Goal: Transaction & Acquisition: Purchase product/service

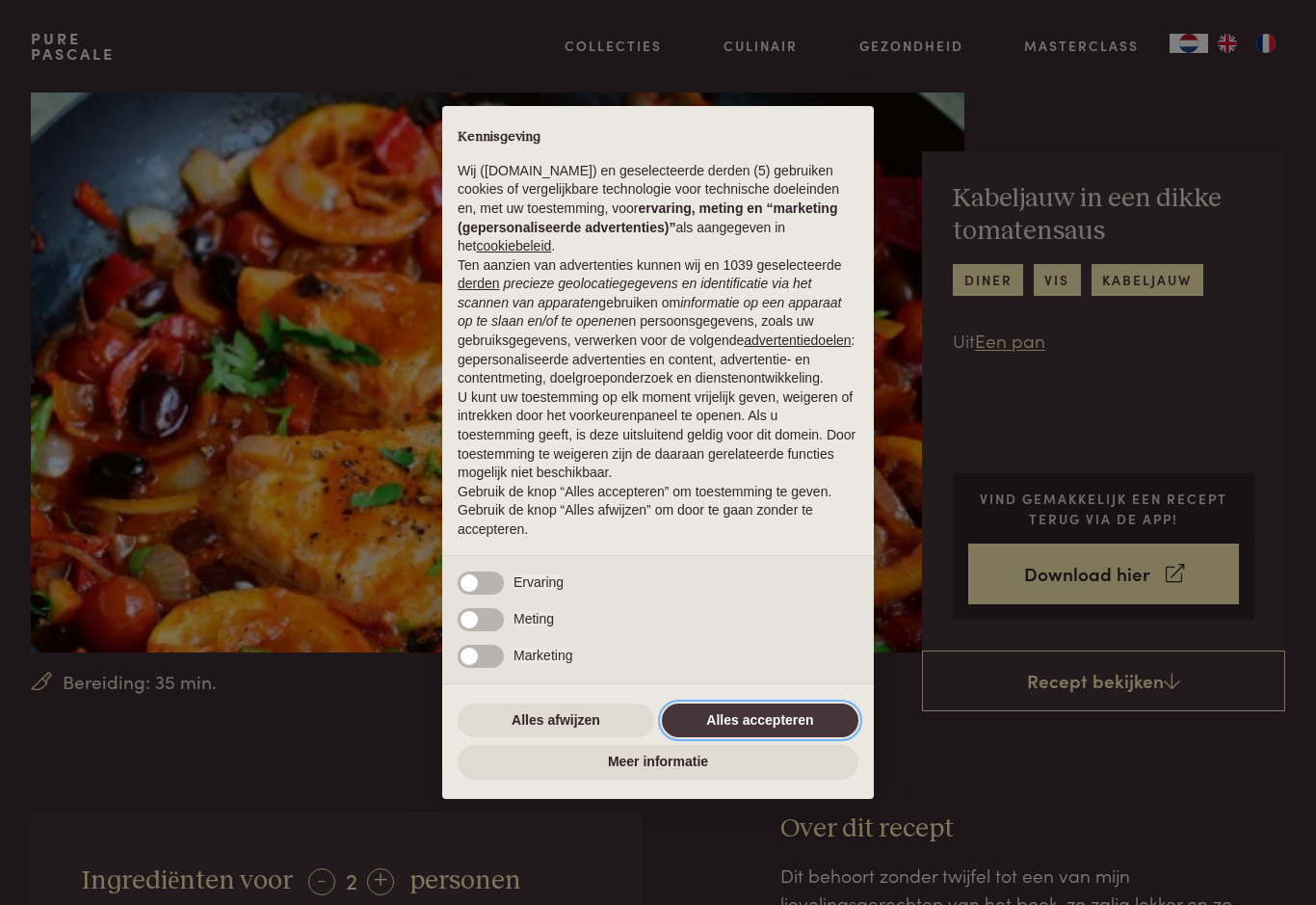
click at [814, 727] on button "Alles accepteren" at bounding box center [759, 721] width 196 height 35
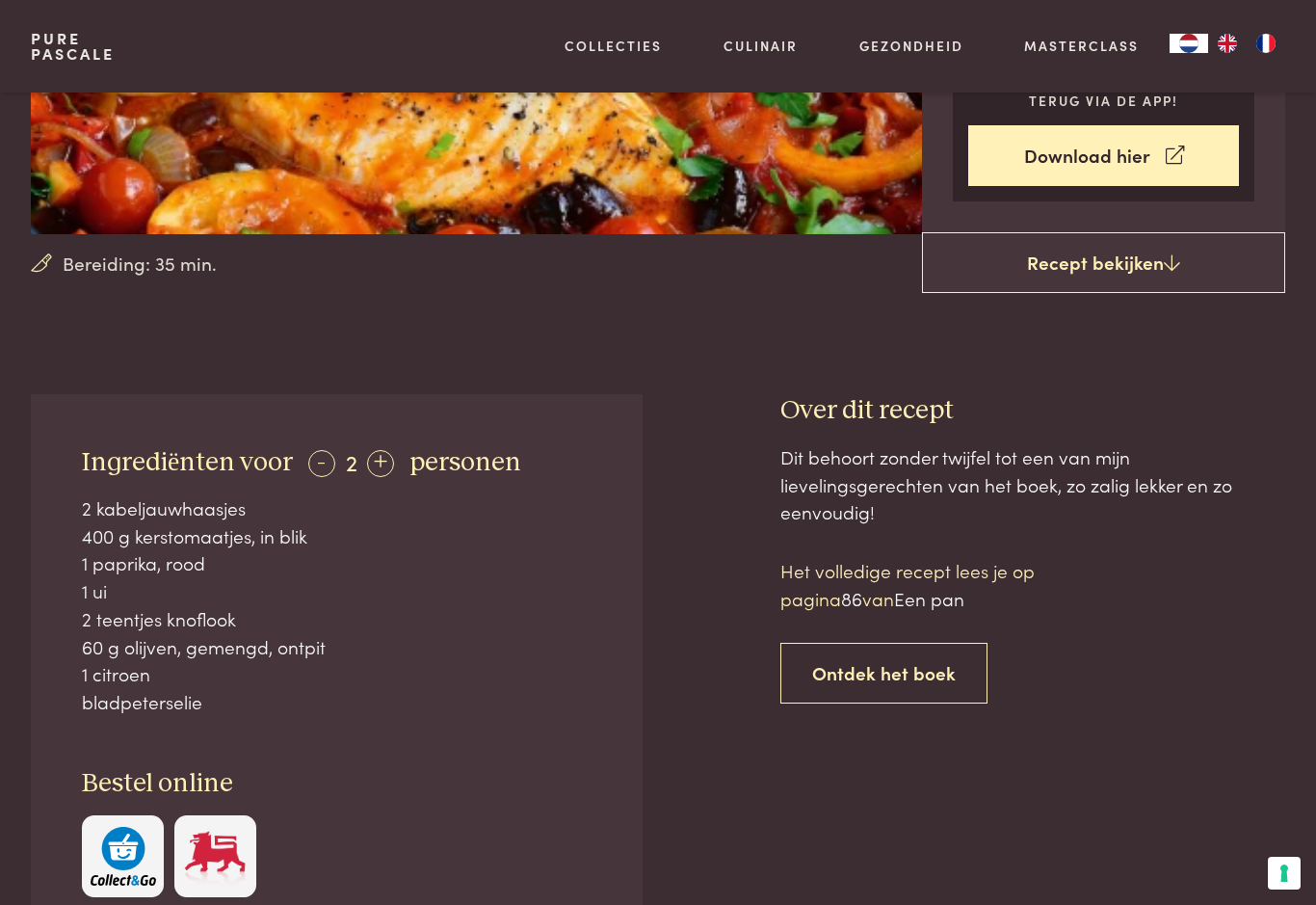
scroll to position [402, 0]
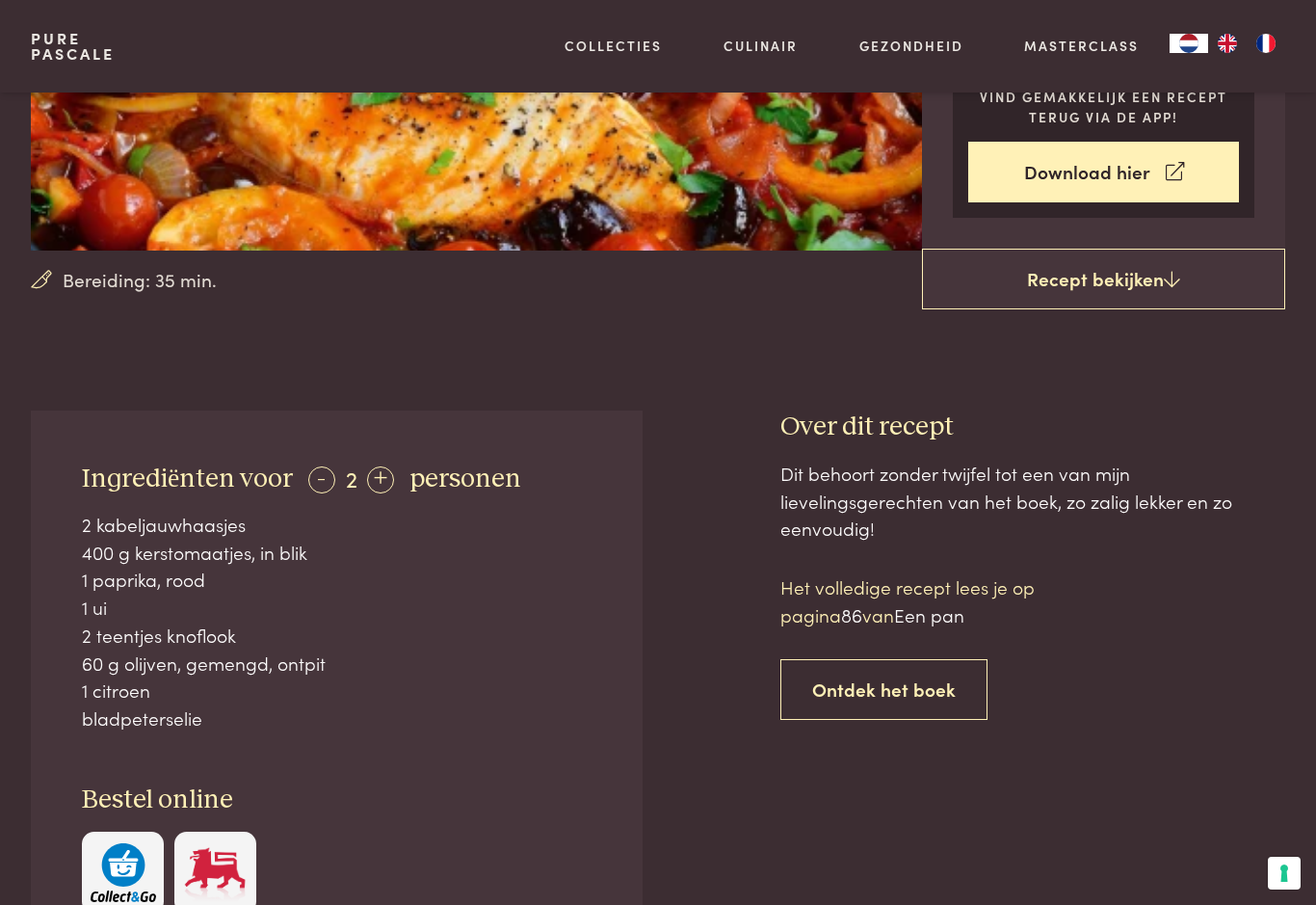
click at [1169, 284] on icon at bounding box center [1172, 279] width 16 height 18
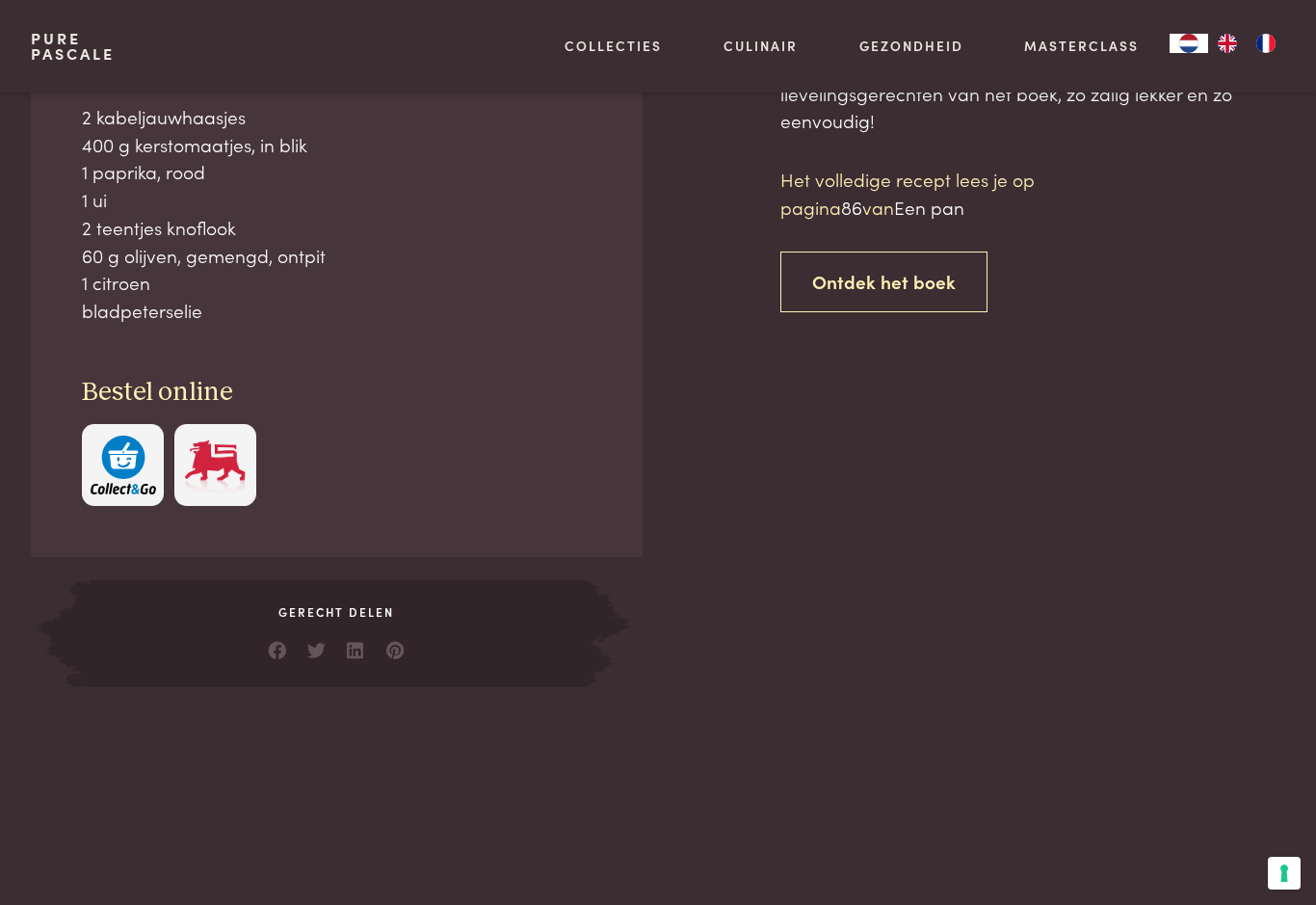
scroll to position [812, 0]
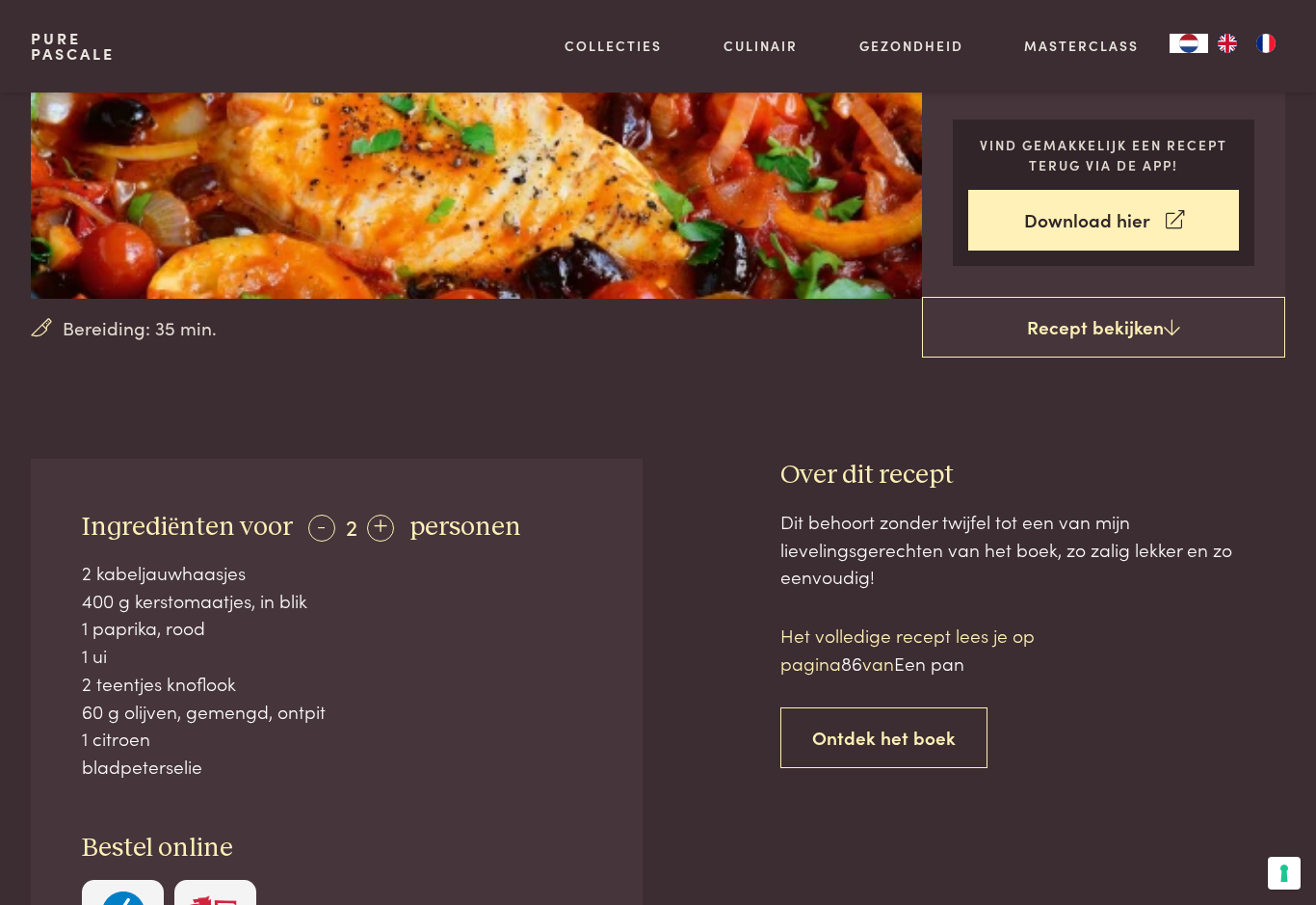
scroll to position [288, 0]
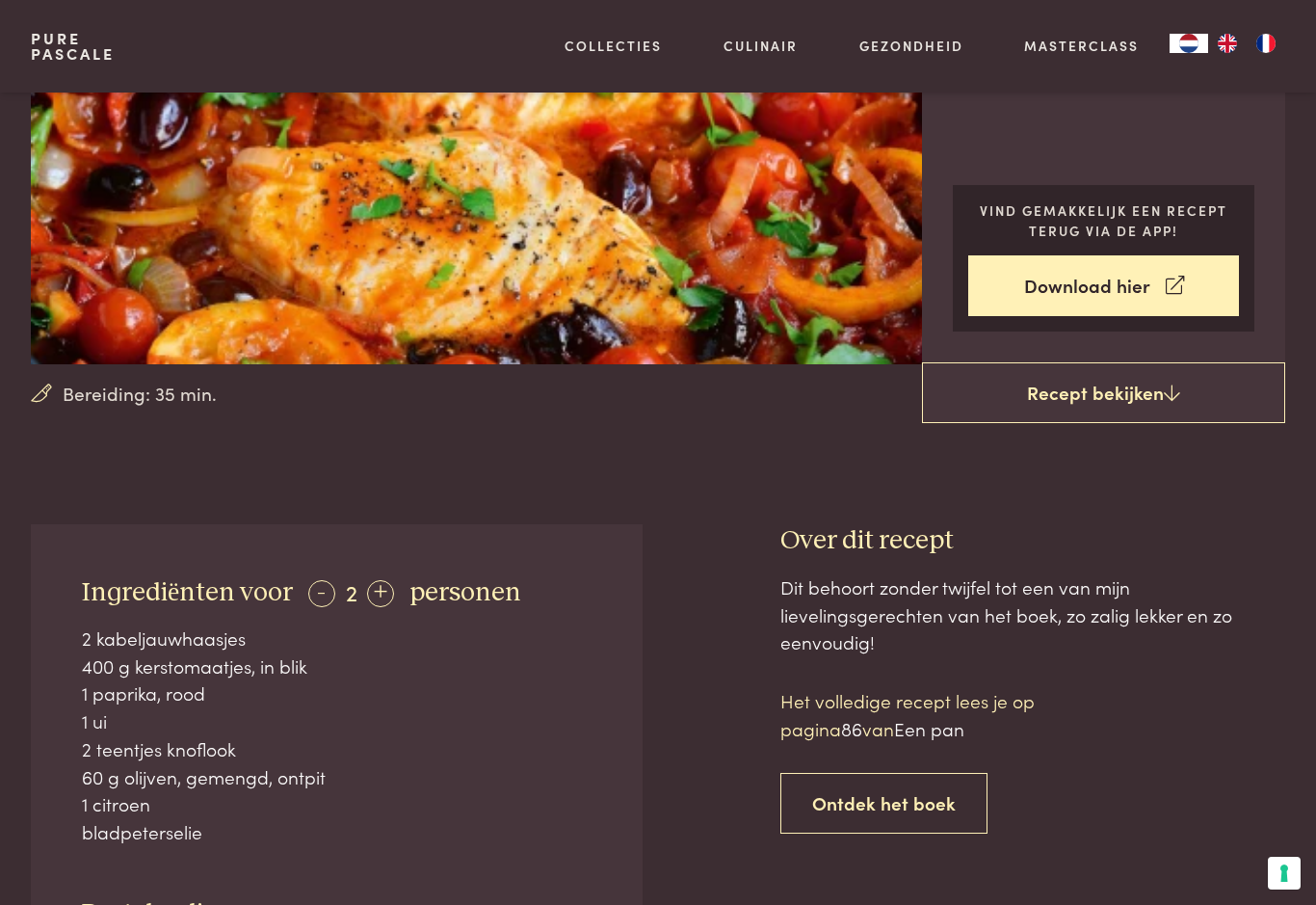
click at [1184, 292] on link "Download hier" at bounding box center [1104, 285] width 271 height 61
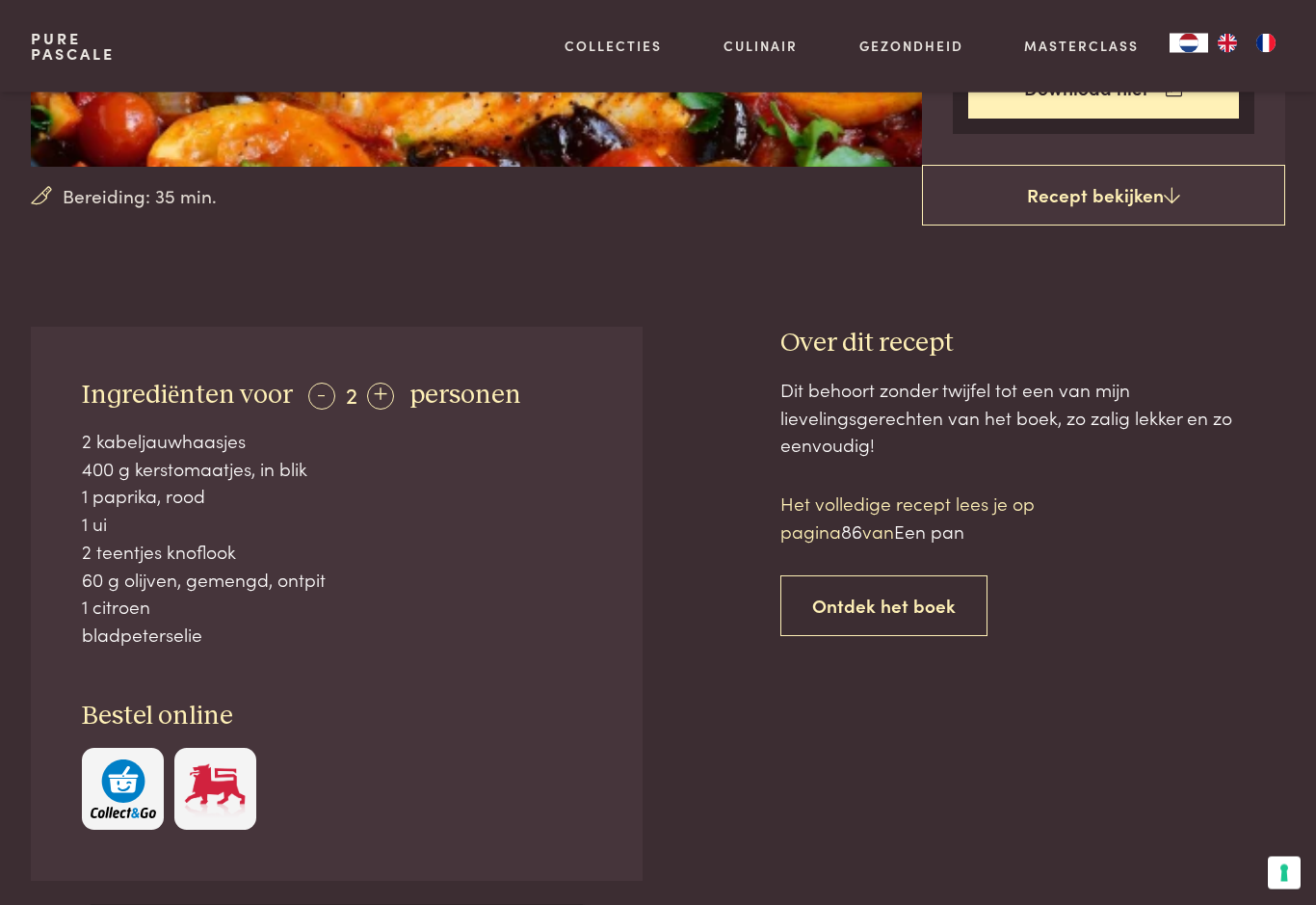
scroll to position [493, 0]
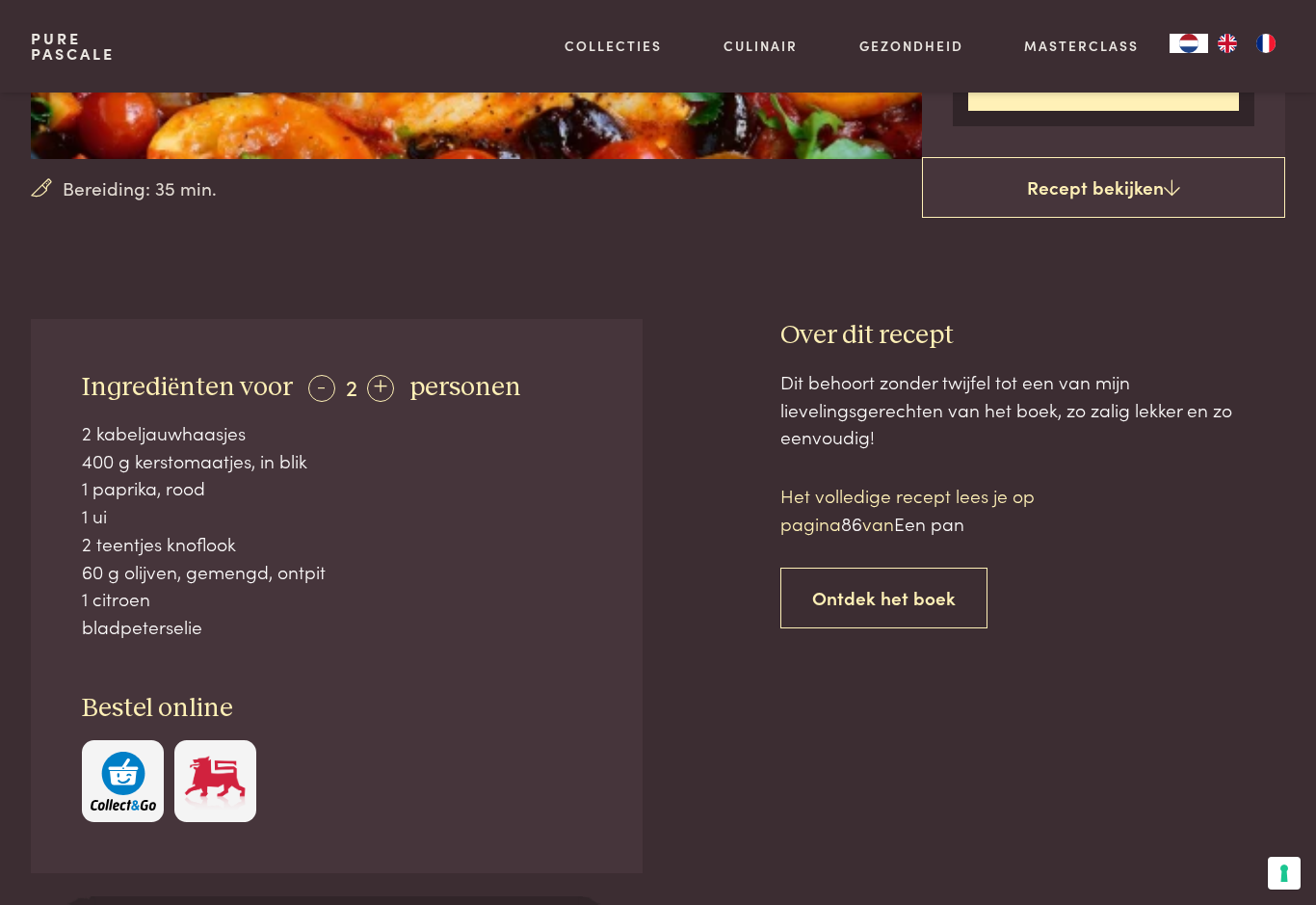
click at [894, 591] on link "Ontdek het boek" at bounding box center [884, 598] width 207 height 61
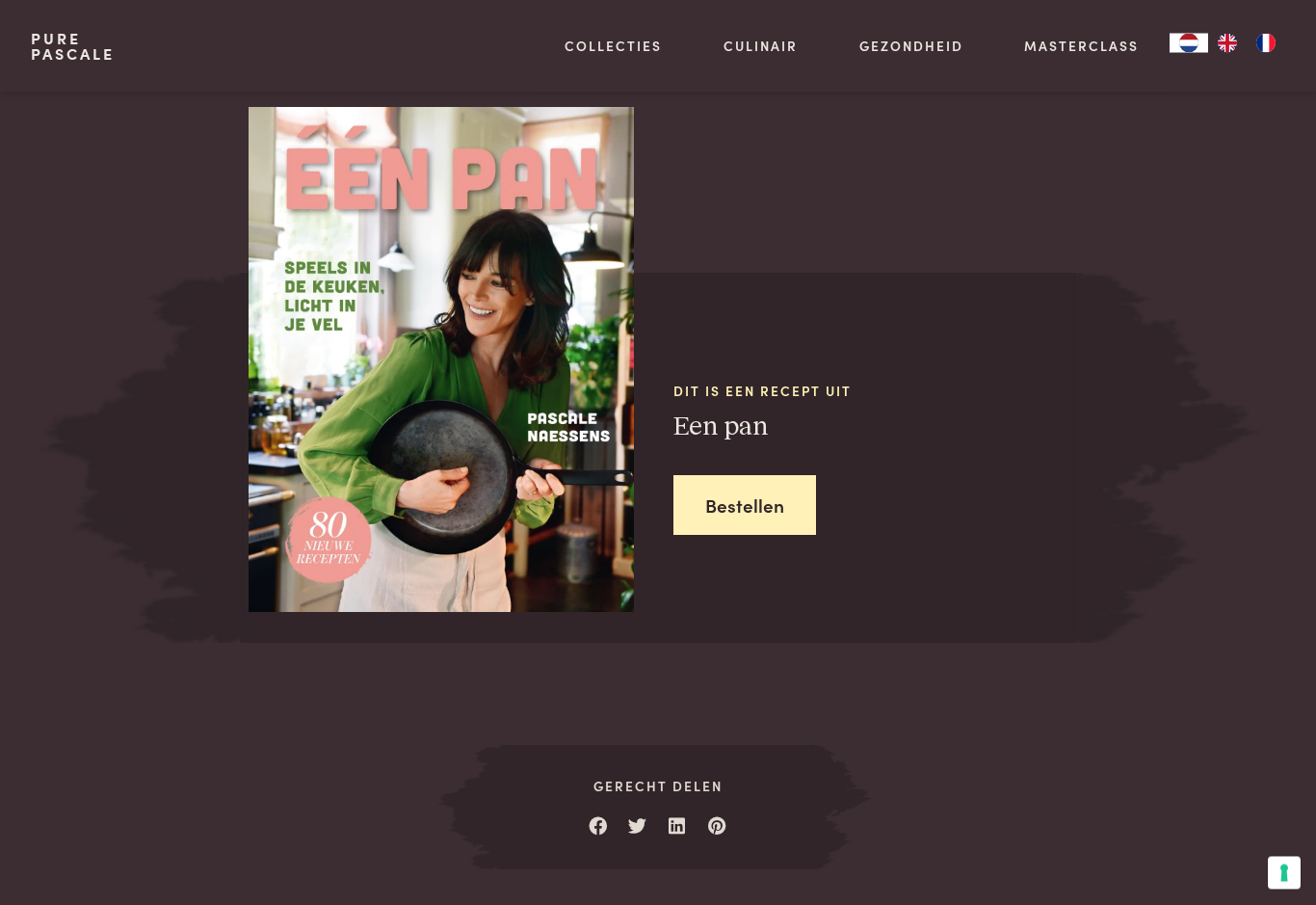
scroll to position [1619, 0]
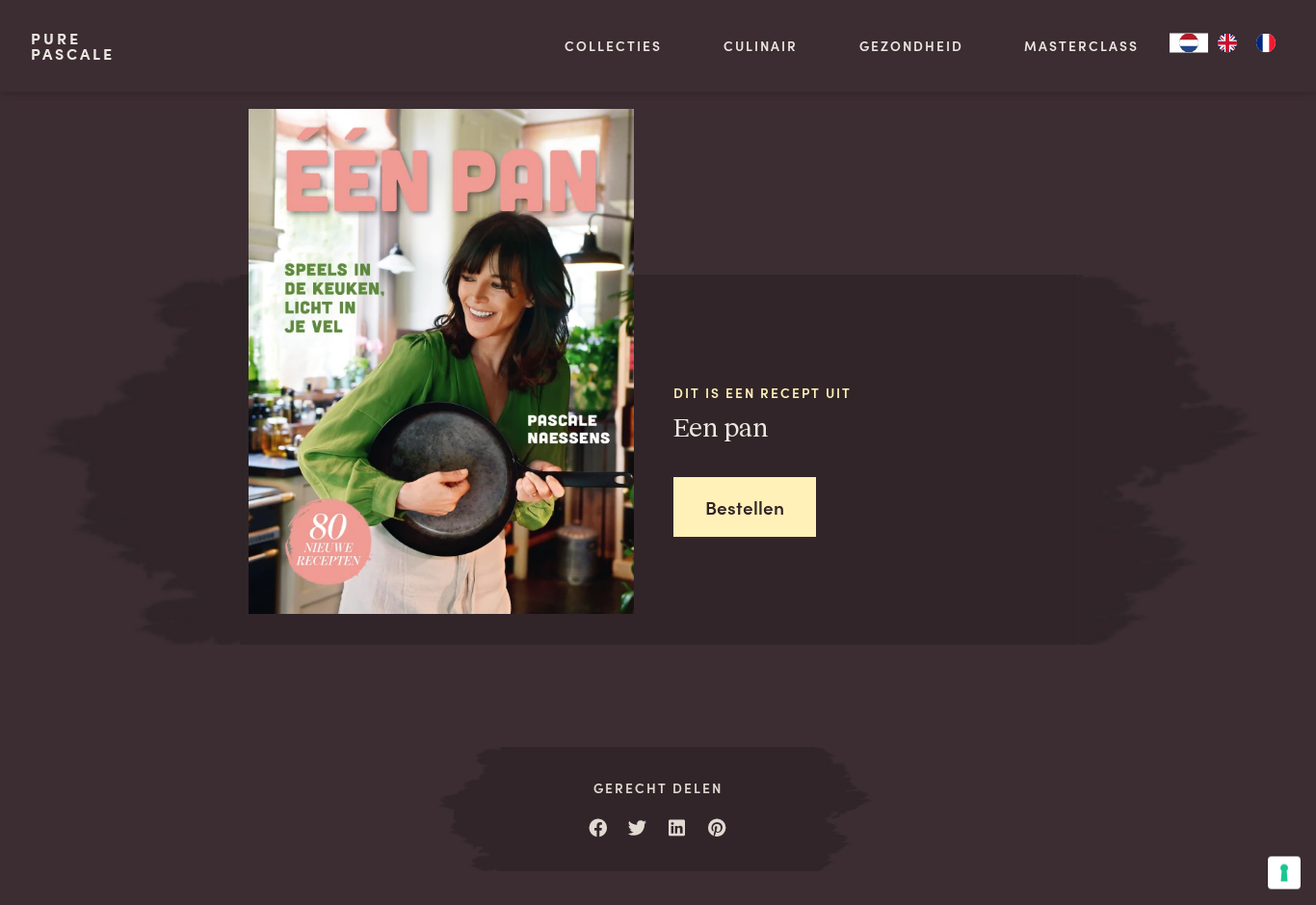
click at [774, 489] on link "Bestellen" at bounding box center [744, 508] width 142 height 61
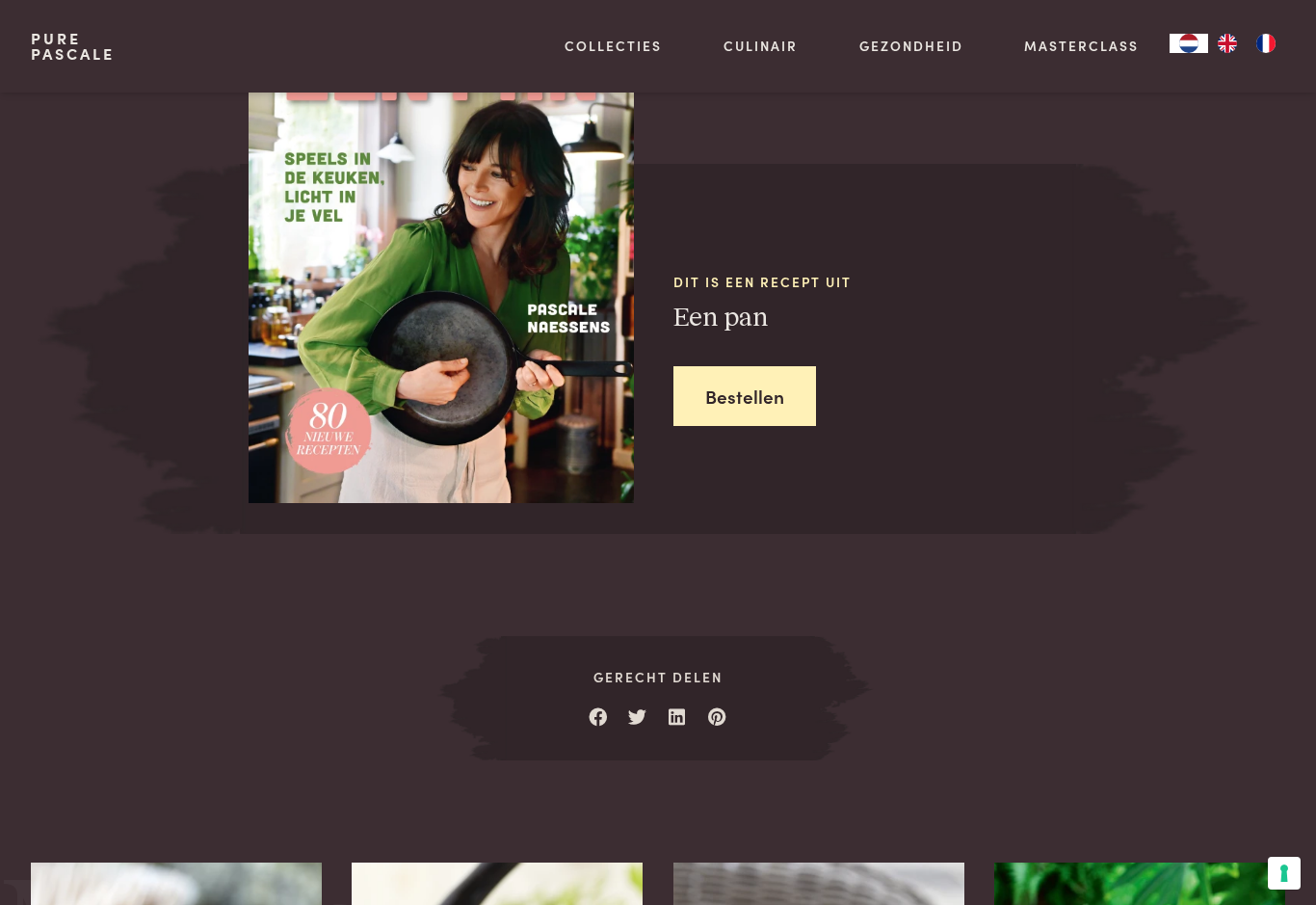
scroll to position [1729, 0]
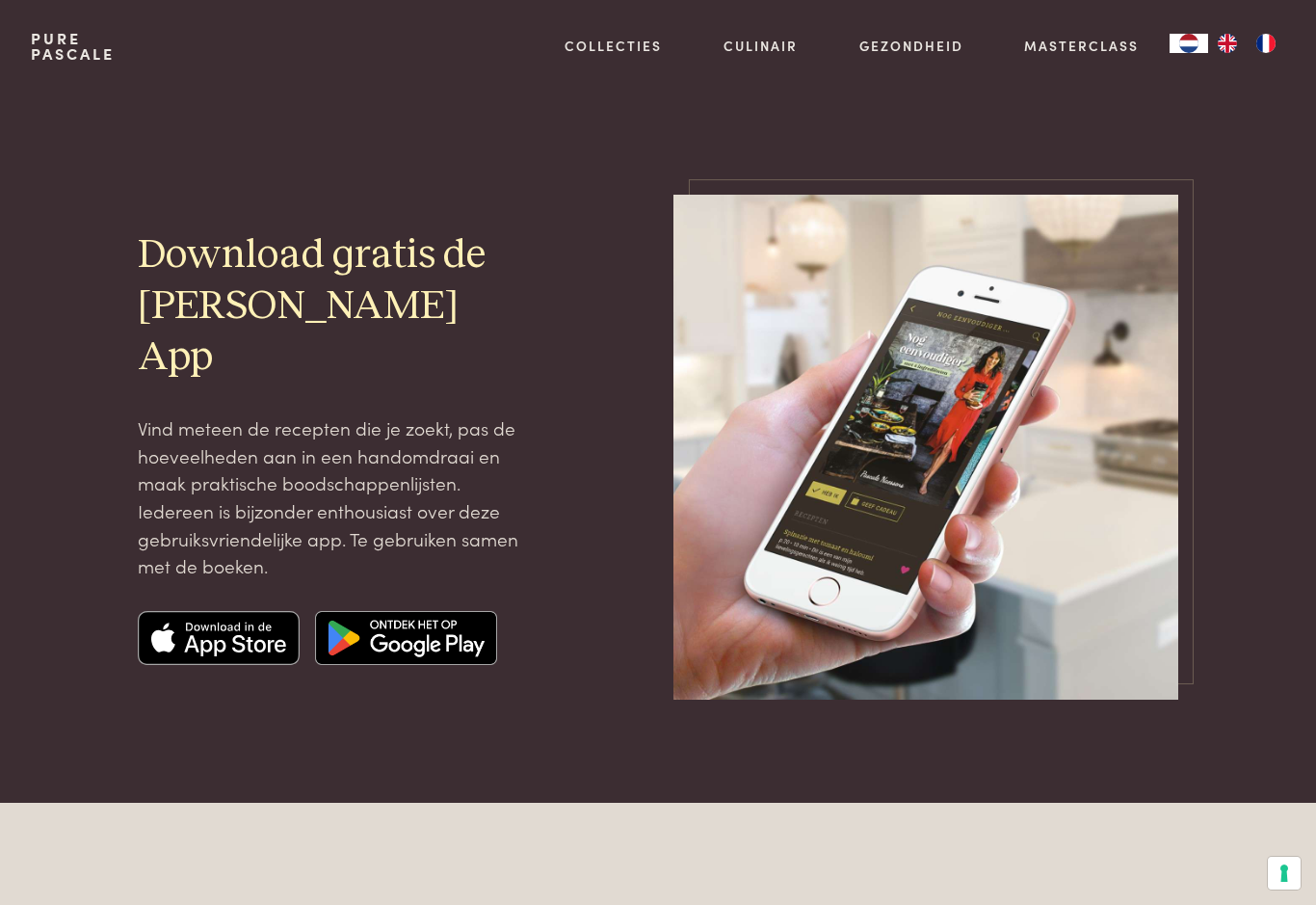
click at [269, 611] on img at bounding box center [218, 638] width 161 height 54
